Goal: Communication & Community: Answer question/provide support

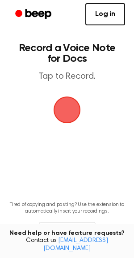
click at [62, 111] on span "button" at bounding box center [66, 109] width 49 height 49
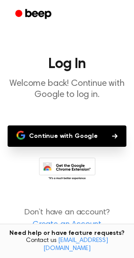
click at [82, 133] on button "Continue with Google" at bounding box center [67, 136] width 118 height 21
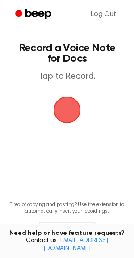
click at [64, 106] on span "button" at bounding box center [66, 109] width 49 height 49
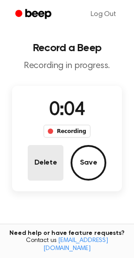
click at [45, 156] on button "Delete" at bounding box center [46, 163] width 36 height 36
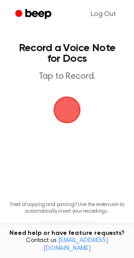
click at [75, 105] on span "button" at bounding box center [66, 109] width 41 height 41
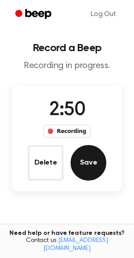
click at [81, 162] on button "Save" at bounding box center [88, 163] width 36 height 36
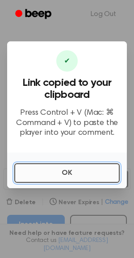
click at [74, 167] on button "OK" at bounding box center [66, 173] width 105 height 20
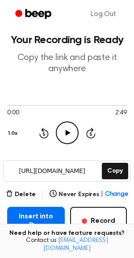
scroll to position [99, 0]
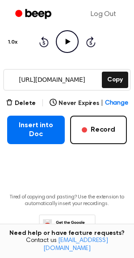
click at [66, 42] on icon at bounding box center [67, 42] width 5 height 6
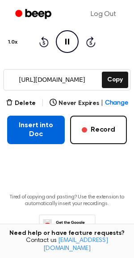
click at [28, 138] on button "Insert into Doc" at bounding box center [35, 130] width 57 height 28
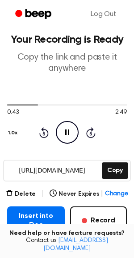
scroll to position [0, 0]
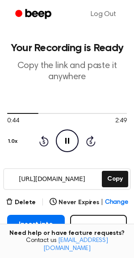
click at [65, 136] on icon "Pause Audio" at bounding box center [67, 141] width 23 height 23
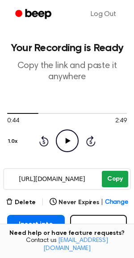
click at [108, 185] on button "Copy" at bounding box center [114, 179] width 26 height 16
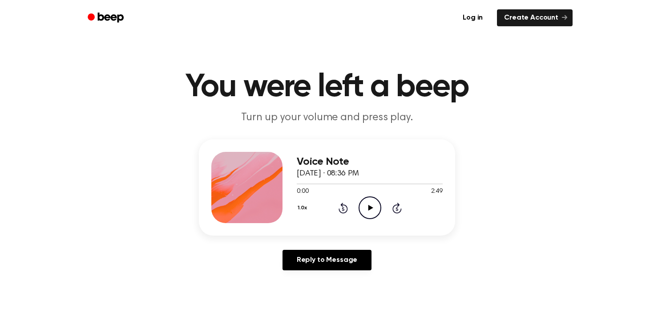
click at [385, 189] on div "0:00 2:49" at bounding box center [370, 191] width 146 height 9
click at [369, 204] on icon "Play Audio" at bounding box center [370, 207] width 23 height 23
click at [368, 204] on icon "Pause Audio" at bounding box center [370, 207] width 23 height 23
click at [340, 206] on icon "Rewind 5 seconds" at bounding box center [343, 208] width 10 height 12
click at [366, 206] on icon "Play Audio" at bounding box center [370, 207] width 23 height 23
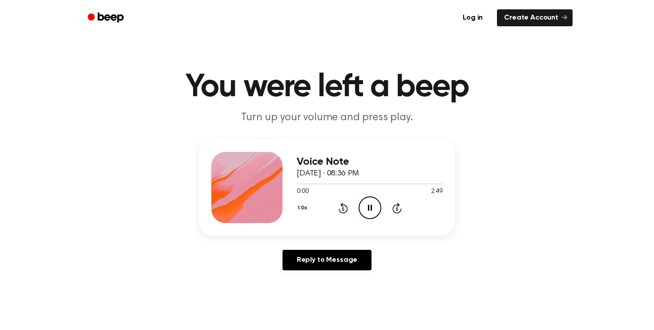
click at [366, 206] on icon "Pause Audio" at bounding box center [370, 207] width 23 height 23
click at [366, 206] on icon "Play Audio" at bounding box center [370, 207] width 23 height 23
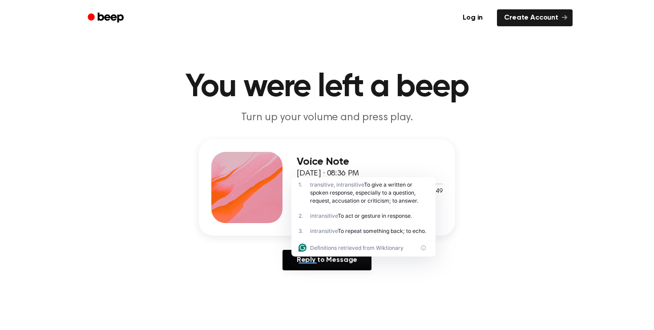
click at [366, 206] on div "1 . transitive, intransitive To give a written or spoken response, especially t…" at bounding box center [363, 192] width 144 height 31
click at [507, 278] on main "You were left a beep Turn up your volume and press play. Voice Note September 1…" at bounding box center [327, 274] width 654 height 549
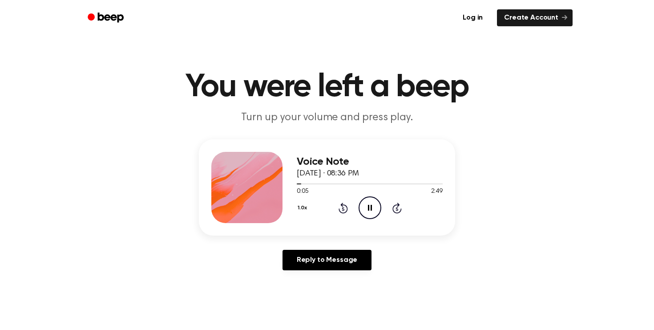
click at [343, 209] on icon at bounding box center [343, 209] width 2 height 4
click at [343, 209] on icon "Rewind 5 seconds" at bounding box center [343, 208] width 10 height 12
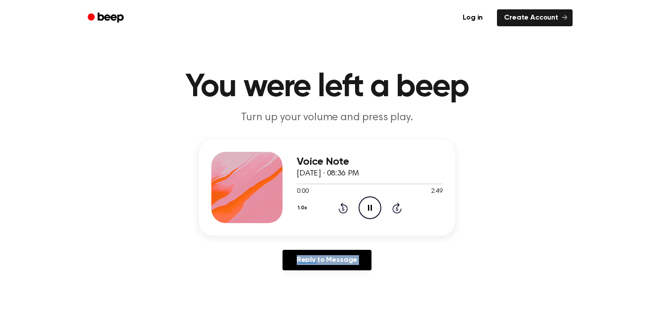
click at [343, 209] on icon "Rewind 5 seconds" at bounding box center [343, 208] width 10 height 12
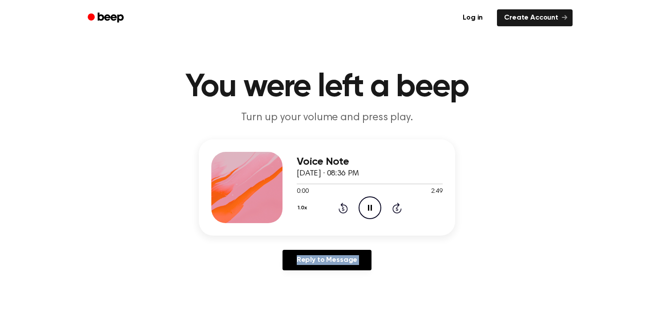
click at [343, 209] on icon "Rewind 5 seconds" at bounding box center [343, 208] width 10 height 12
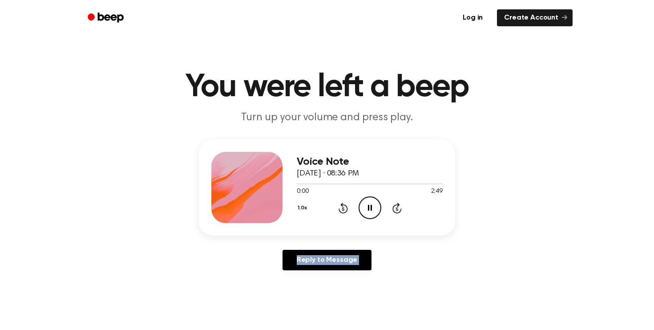
click at [343, 209] on icon "Rewind 5 seconds" at bounding box center [343, 208] width 10 height 12
click at [389, 251] on div "Reply to Message" at bounding box center [327, 264] width 256 height 28
click at [340, 208] on icon "Rewind 5 seconds" at bounding box center [343, 208] width 10 height 12
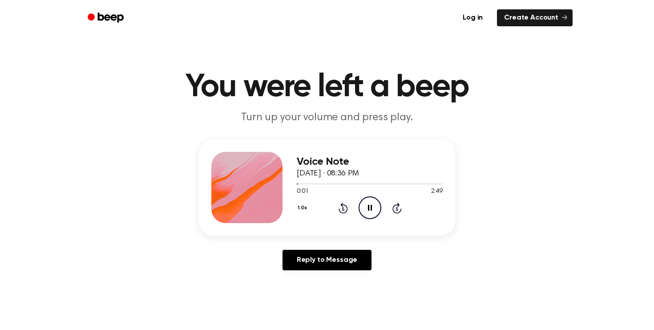
click at [340, 208] on icon "Rewind 5 seconds" at bounding box center [343, 208] width 10 height 12
click at [364, 203] on icon "Pause Audio" at bounding box center [370, 207] width 23 height 23
click at [374, 202] on icon "Play Audio" at bounding box center [370, 207] width 23 height 23
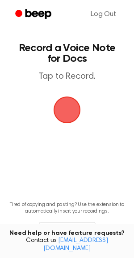
click at [73, 102] on span "button" at bounding box center [66, 109] width 25 height 25
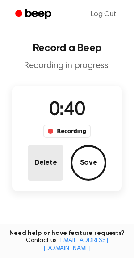
click at [56, 158] on button "Delete" at bounding box center [46, 163] width 36 height 36
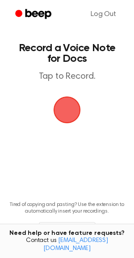
click at [76, 111] on span "button" at bounding box center [67, 110] width 29 height 29
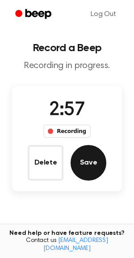
click at [97, 156] on button "Save" at bounding box center [88, 163] width 36 height 36
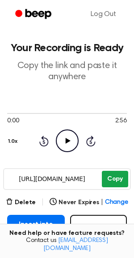
click at [122, 180] on button "Copy" at bounding box center [114, 179] width 26 height 16
